Goal: Task Accomplishment & Management: Use online tool/utility

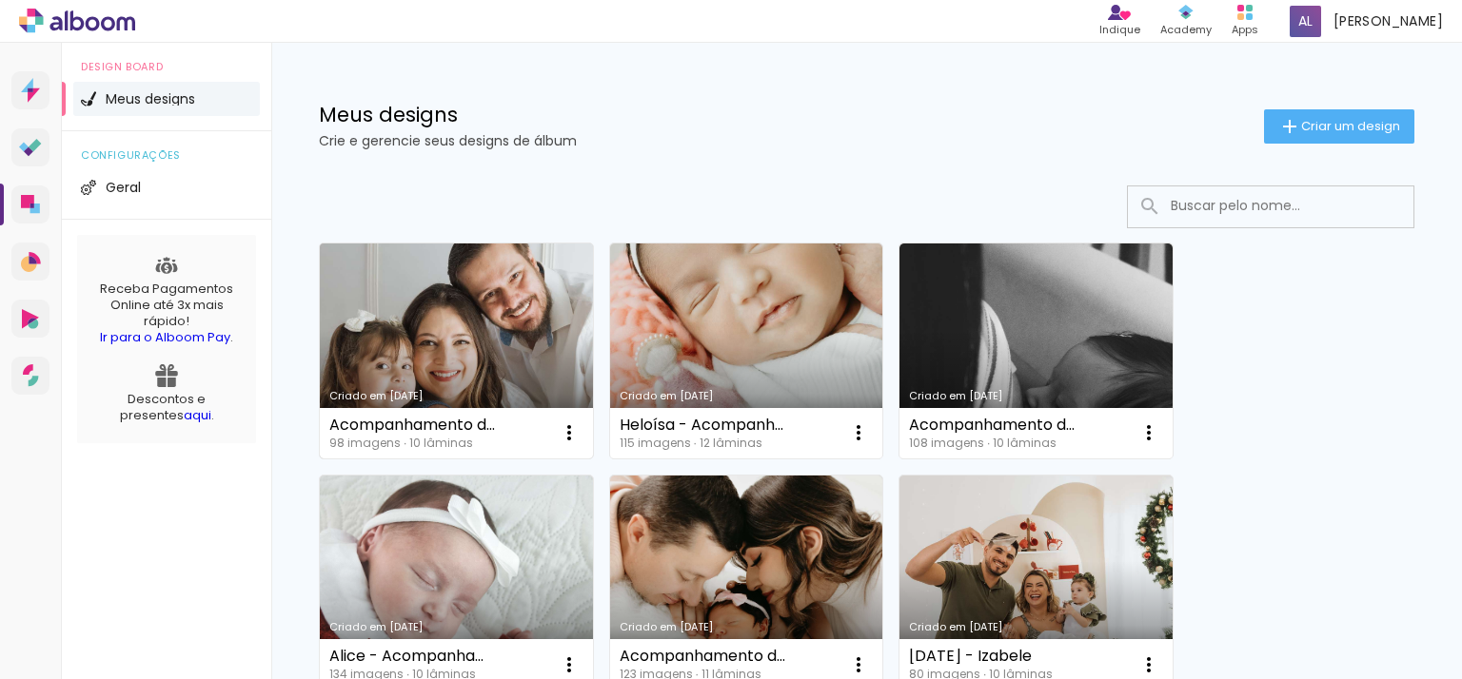
click at [514, 353] on link "Criado em [DATE]" at bounding box center [456, 351] width 273 height 215
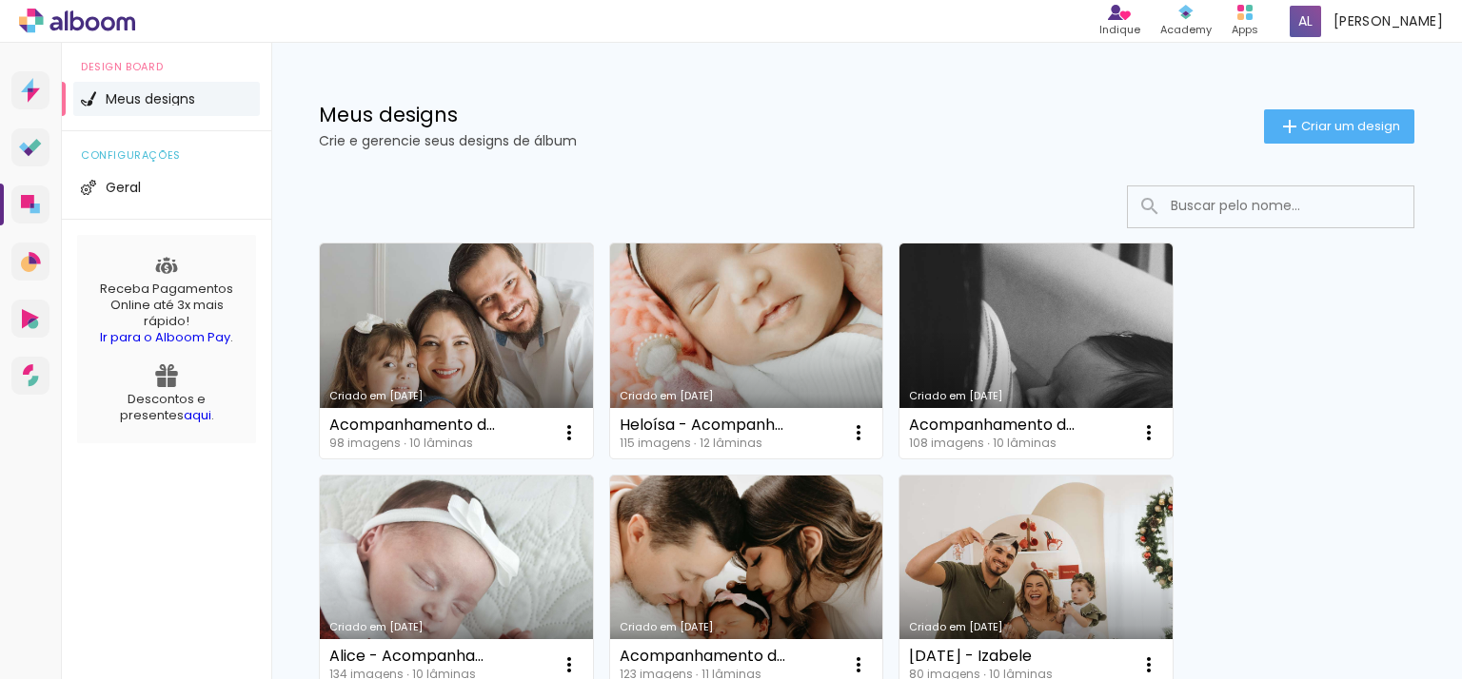
click at [472, 332] on link "Criado em [DATE]" at bounding box center [456, 351] width 273 height 215
